Goal: Information Seeking & Learning: Learn about a topic

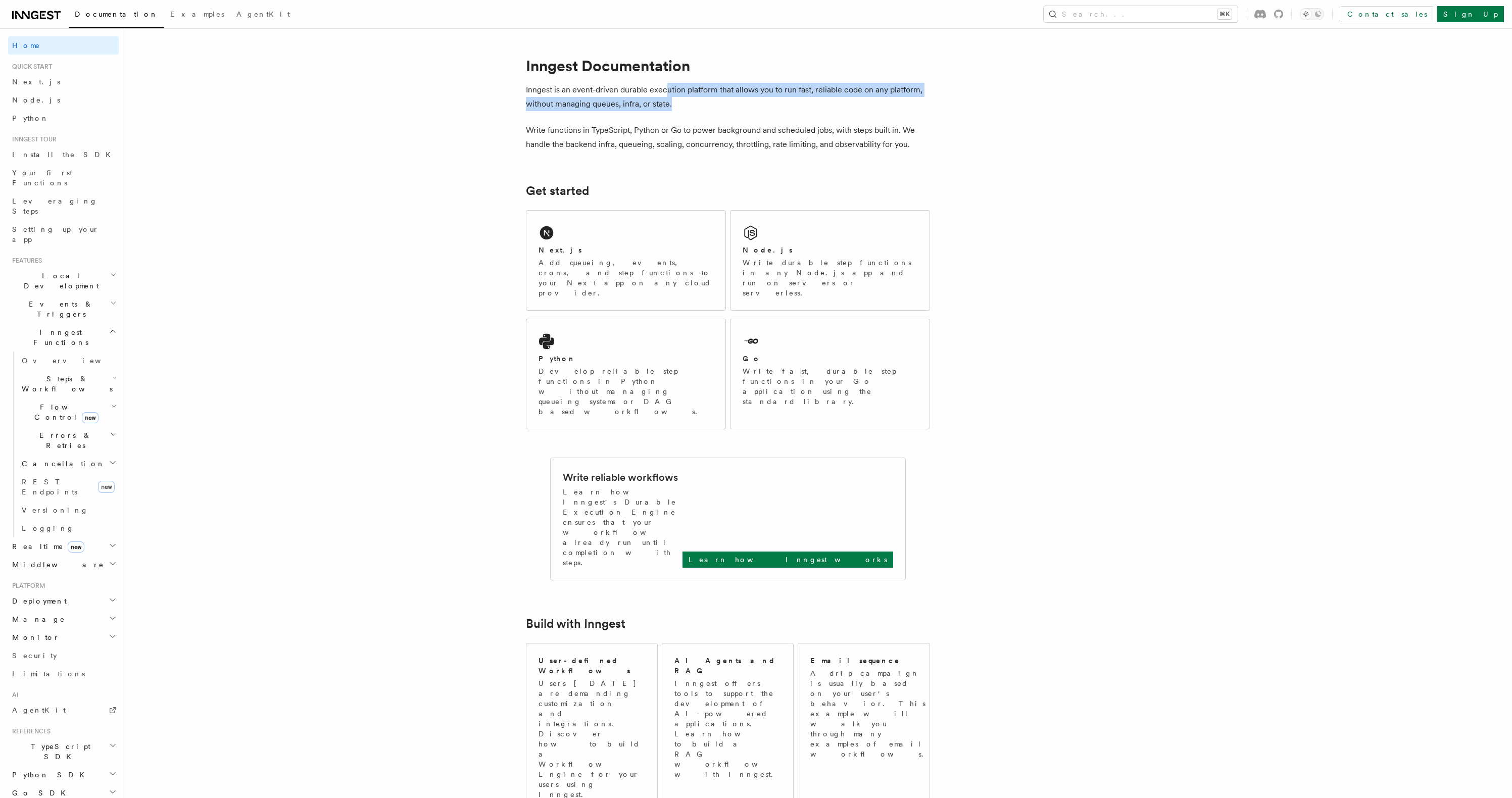
drag, startPoint x: 664, startPoint y: 86, endPoint x: 711, endPoint y: 106, distance: 51.1
click at [709, 105] on p "Inngest is an event-driven durable execution platform that allows you to run fa…" at bounding box center [727, 96] width 404 height 28
drag, startPoint x: 711, startPoint y: 106, endPoint x: 771, endPoint y: 109, distance: 60.1
click at [711, 106] on p "Inngest is an event-driven durable execution platform that allows you to run fa…" at bounding box center [727, 96] width 404 height 28
drag, startPoint x: 656, startPoint y: 127, endPoint x: 831, endPoint y: 137, distance: 175.3
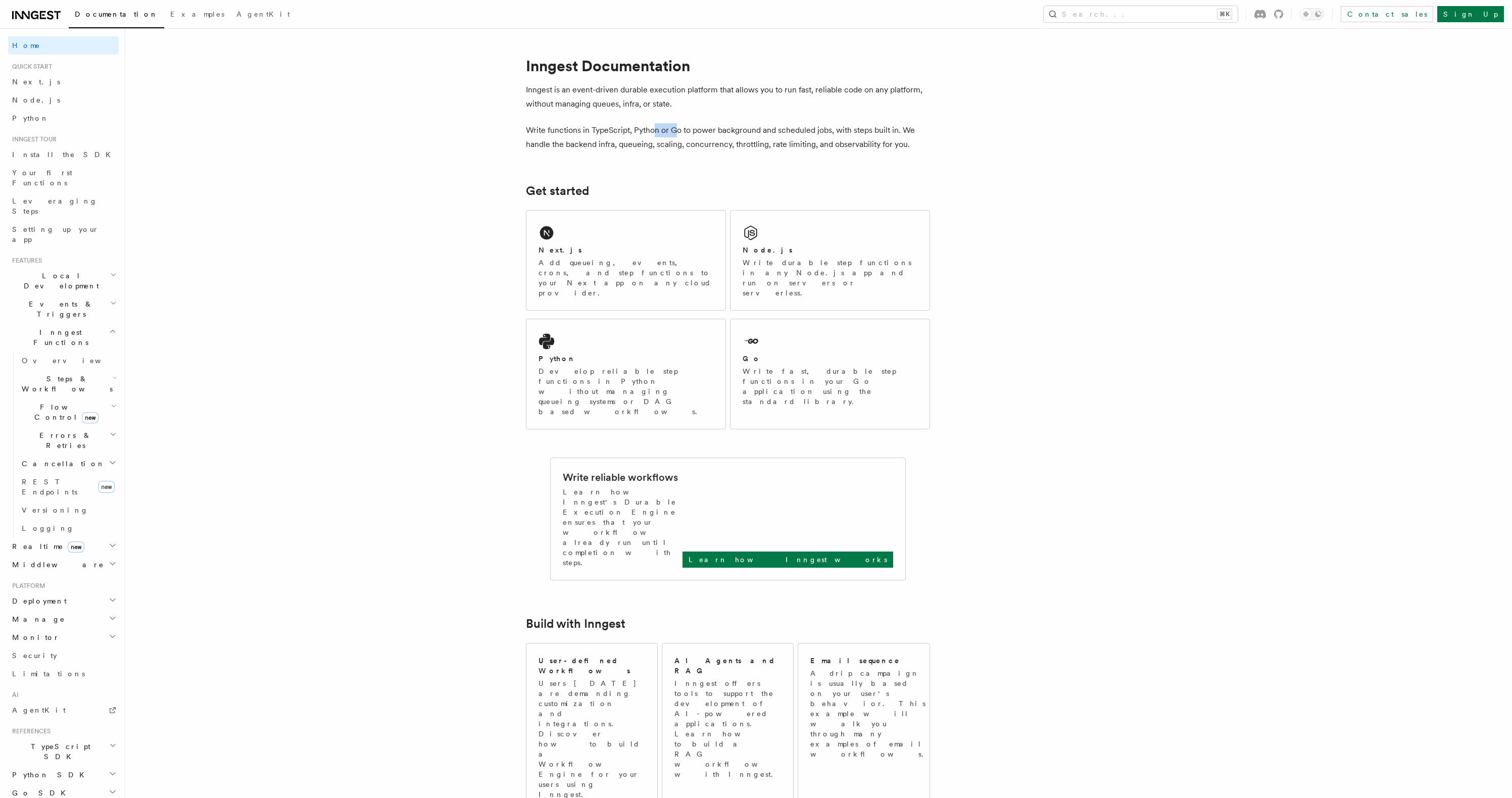
click at [742, 139] on p "Write functions in TypeScript, Python or Go to power background and scheduled j…" at bounding box center [727, 137] width 404 height 28
drag, startPoint x: 831, startPoint y: 137, endPoint x: 877, endPoint y: 140, distance: 46.1
click at [831, 137] on p "Write functions in TypeScript, Python or Go to power background and scheduled j…" at bounding box center [727, 137] width 404 height 28
drag, startPoint x: 988, startPoint y: 142, endPoint x: 1000, endPoint y: 141, distance: 12.0
click at [988, 142] on article "Inngest Documentation Inngest is an event-driven durable execution platform tha…" at bounding box center [792, 798] width 1302 height 1508
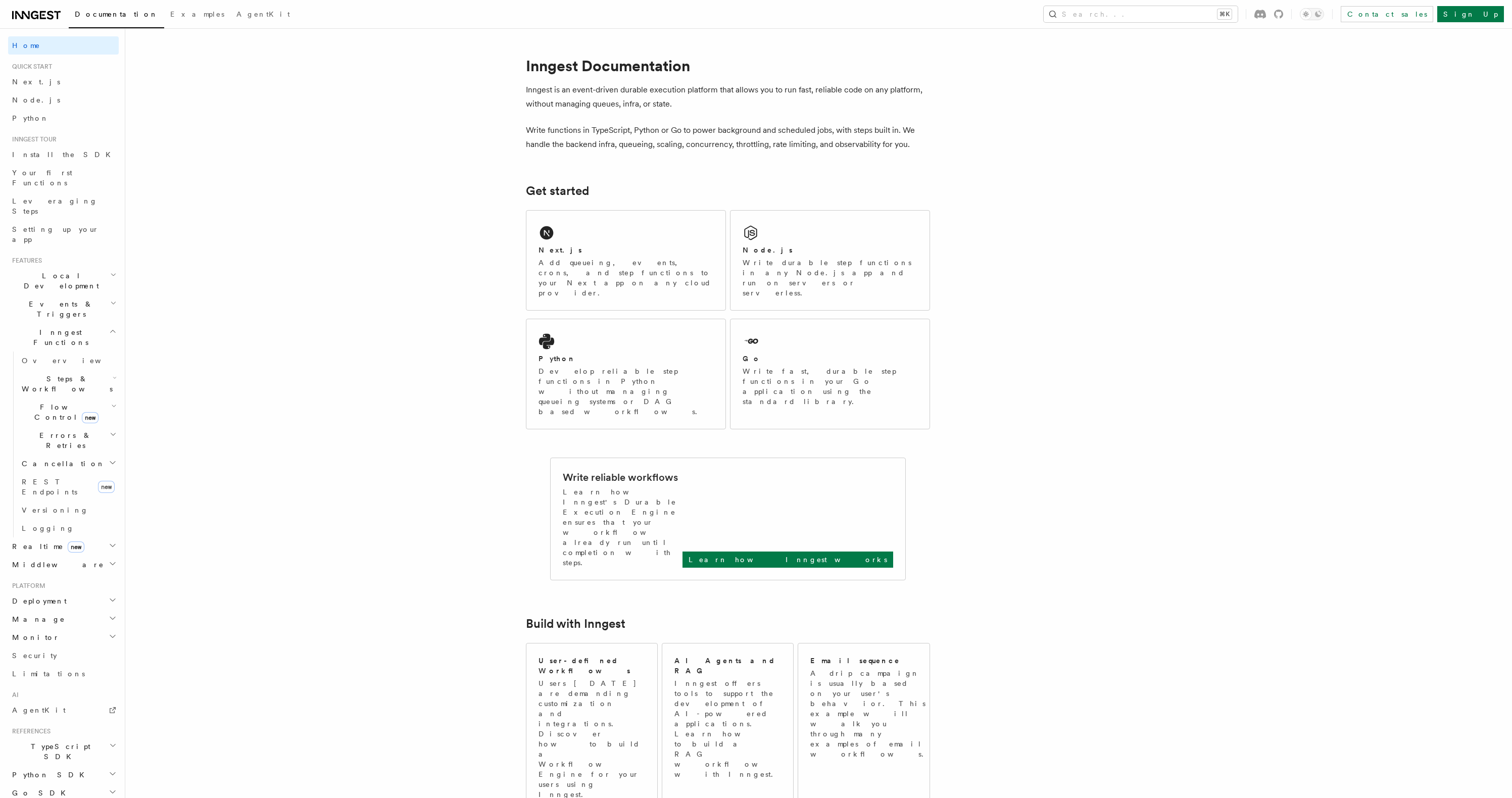
click at [1050, 181] on article "Inngest Documentation Inngest is an event-driven durable execution platform tha…" at bounding box center [792, 798] width 1302 height 1508
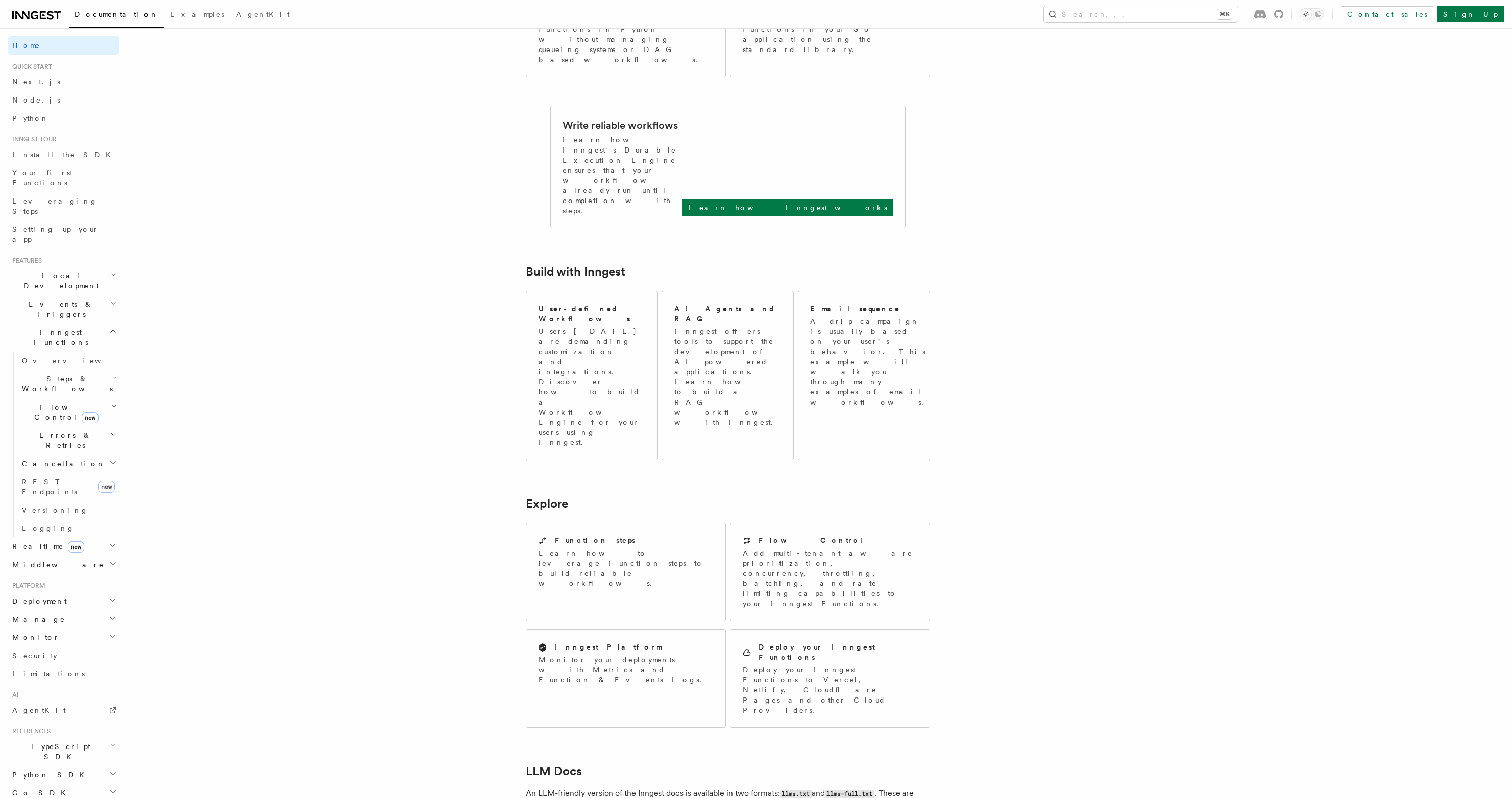
scroll to position [448, 0]
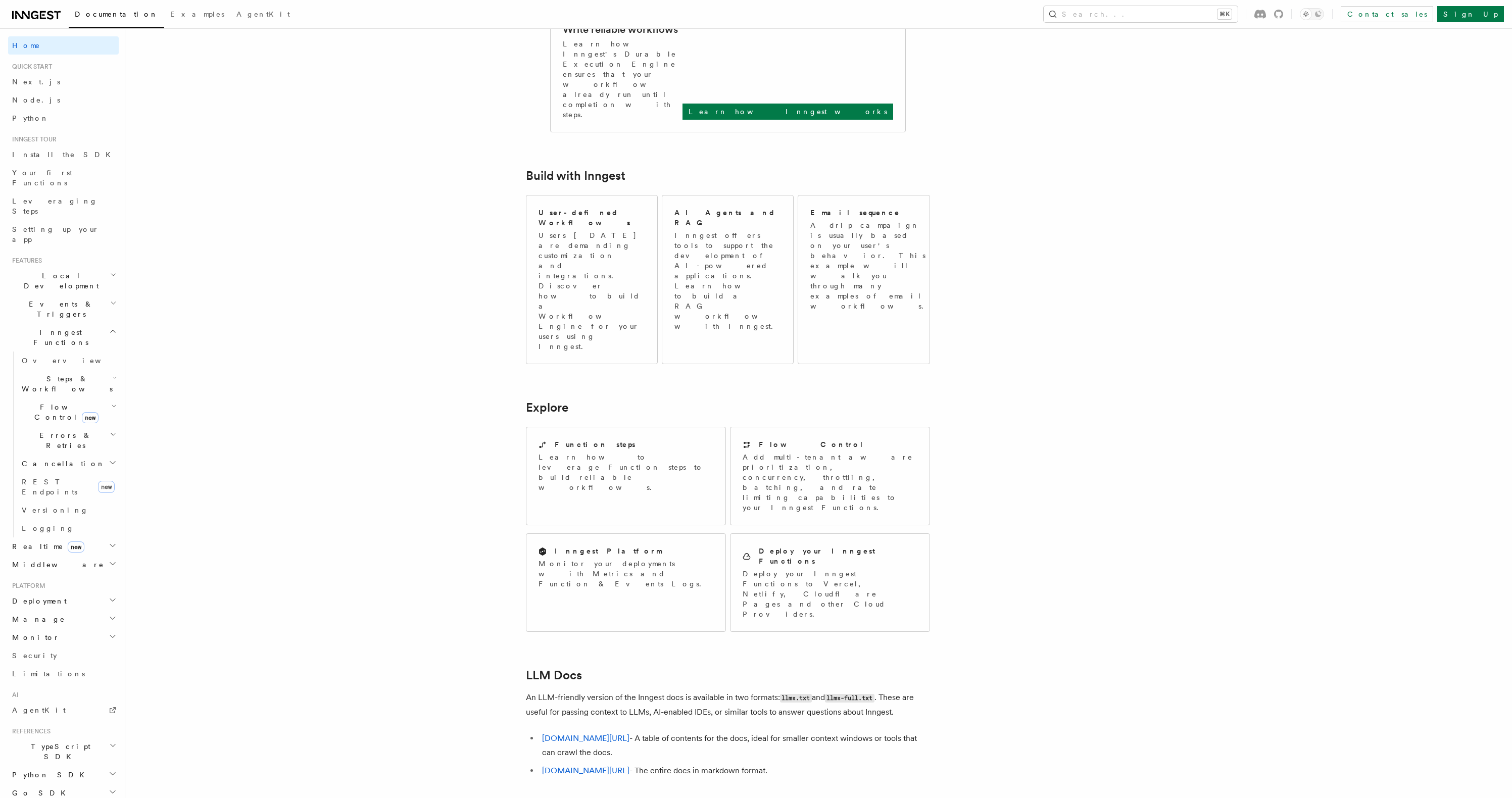
click at [1101, 309] on article "Inngest Documentation Inngest is an event-driven durable execution platform tha…" at bounding box center [792, 350] width 1302 height 1508
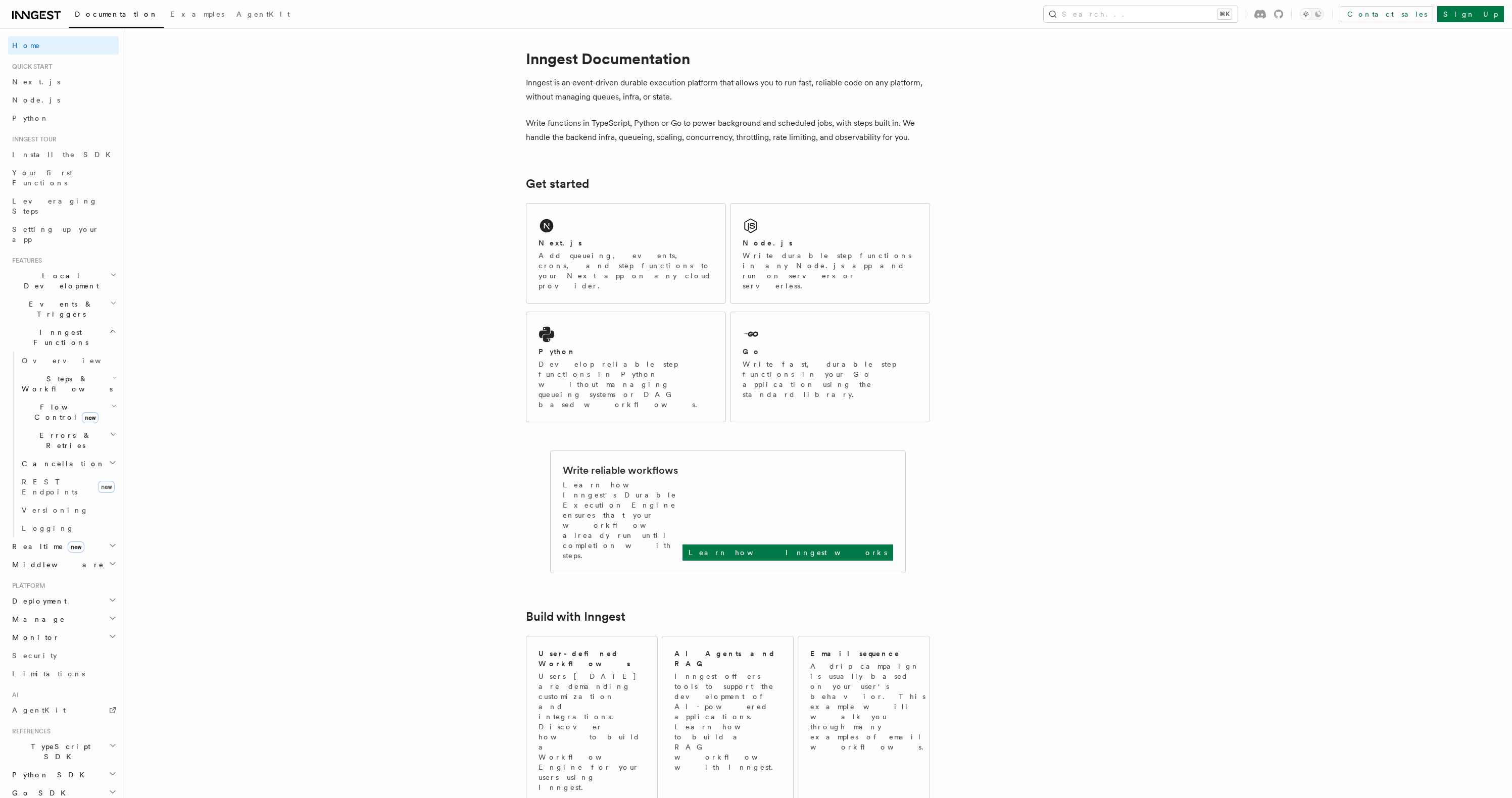
scroll to position [0, 0]
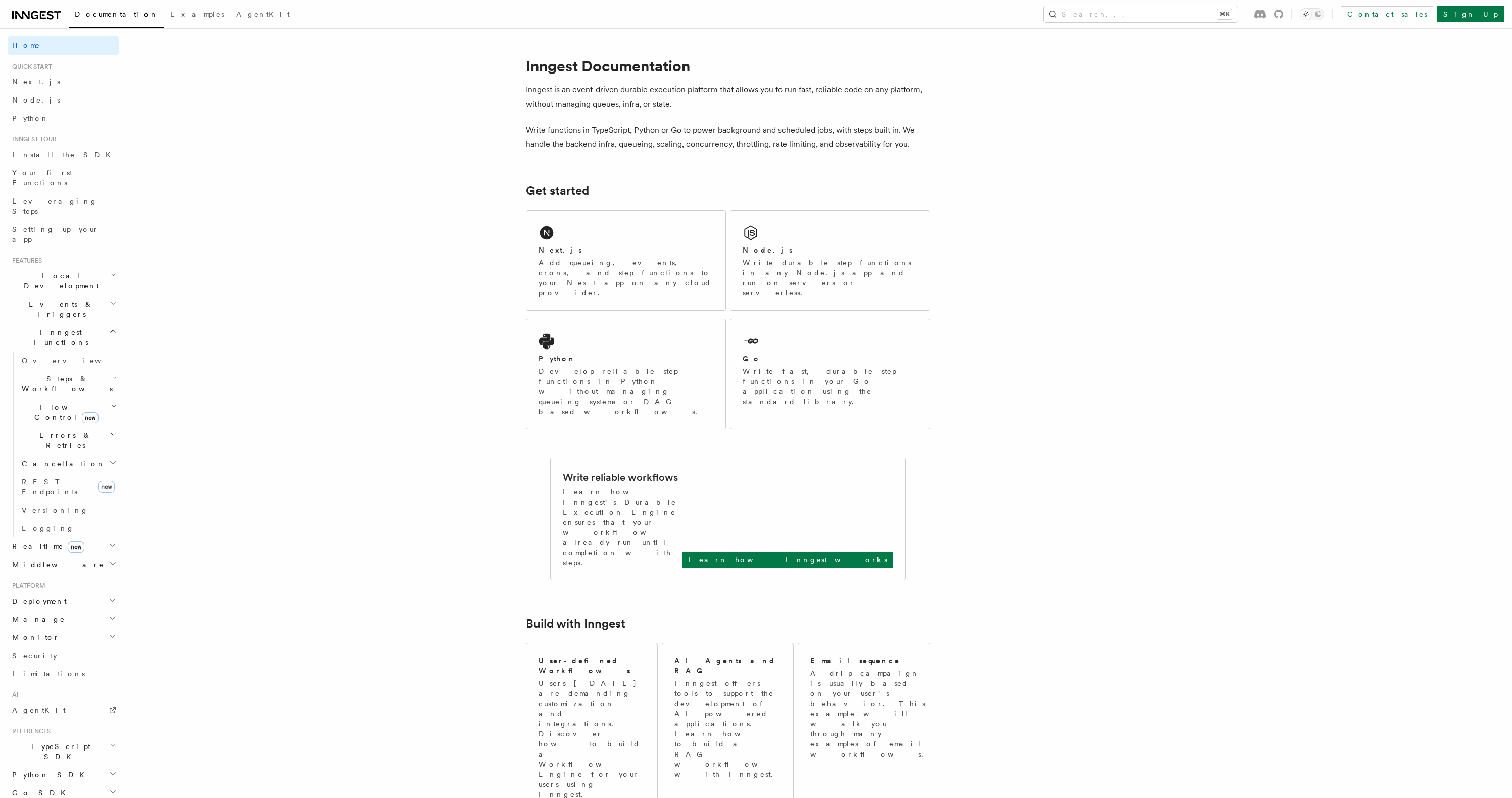
drag, startPoint x: 1124, startPoint y: 298, endPoint x: 1127, endPoint y: 274, distance: 24.2
click at [1124, 298] on article "Inngest Documentation Inngest is an event-driven durable execution platform tha…" at bounding box center [792, 798] width 1302 height 1508
click at [599, 367] on p "Develop reliable step functions in Python without managing queueing systems or …" at bounding box center [626, 391] width 175 height 50
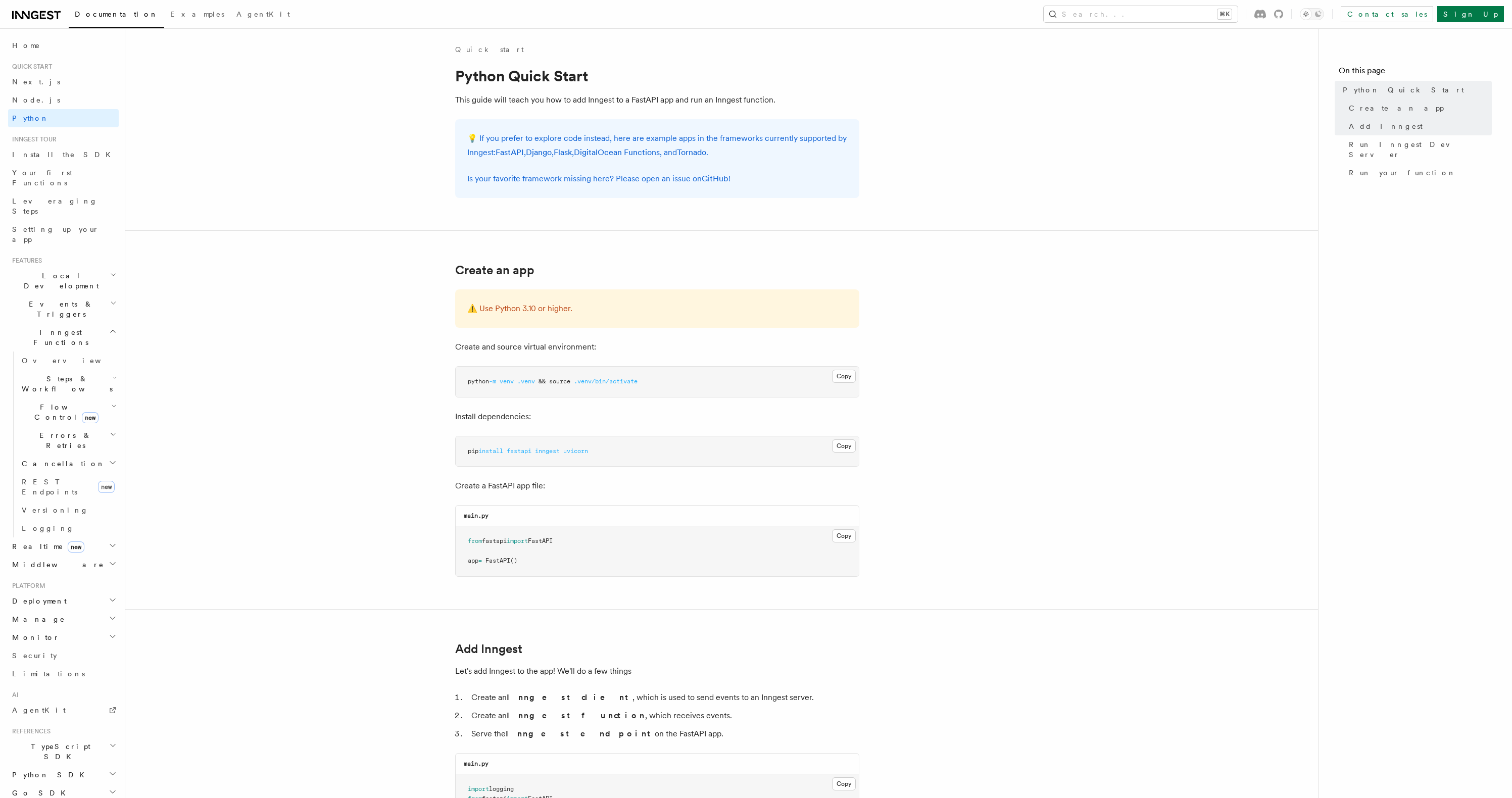
click at [70, 104] on link "Node.js" at bounding box center [63, 100] width 111 height 19
